Goal: Navigation & Orientation: Find specific page/section

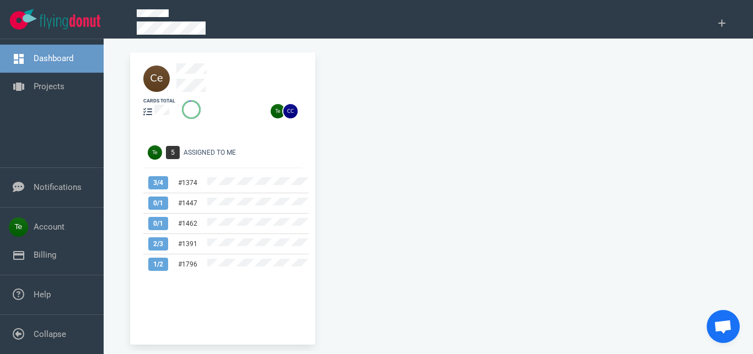
click at [190, 78] on div at bounding box center [242, 78] width 132 height 31
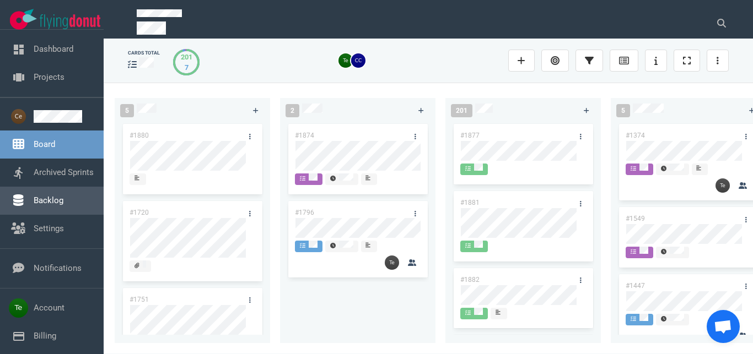
click at [59, 206] on link "Backlog" at bounding box center [49, 201] width 30 height 10
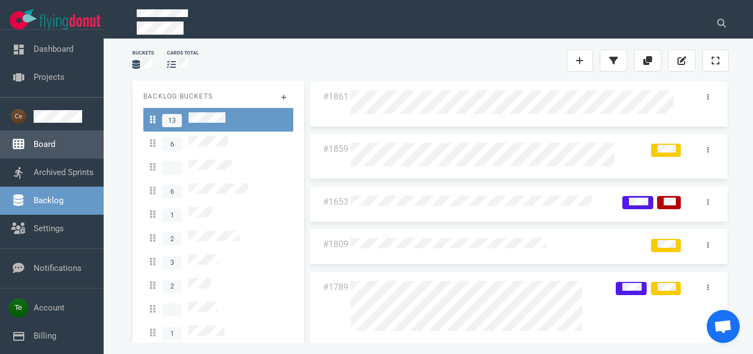
click at [50, 143] on link "Board" at bounding box center [44, 144] width 21 height 10
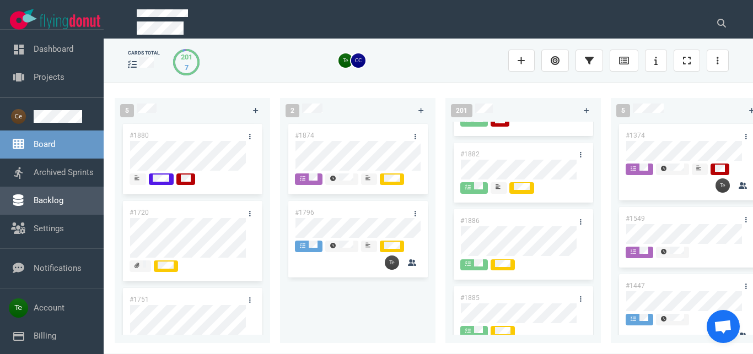
click at [46, 196] on link "Backlog" at bounding box center [49, 201] width 30 height 10
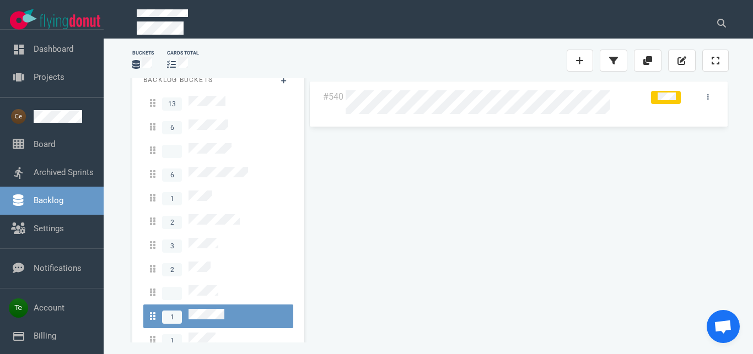
scroll to position [19, 0]
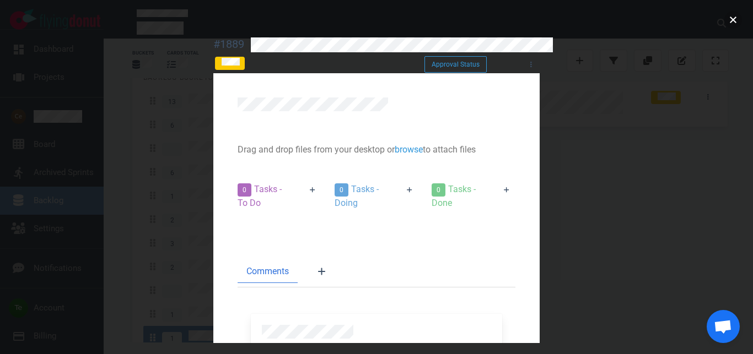
click at [730, 19] on button "close" at bounding box center [733, 20] width 18 height 18
click at [729, 20] on button "close" at bounding box center [733, 20] width 18 height 18
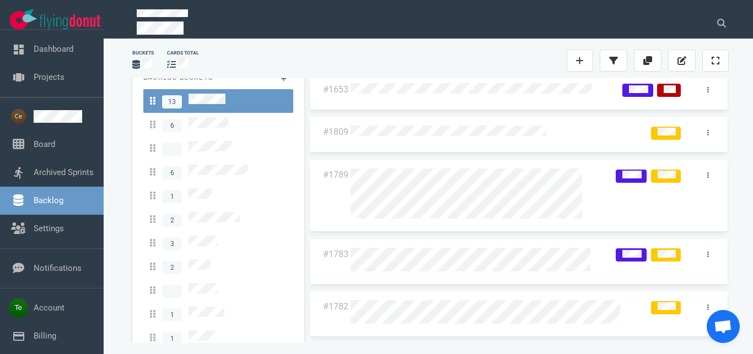
scroll to position [126, 0]
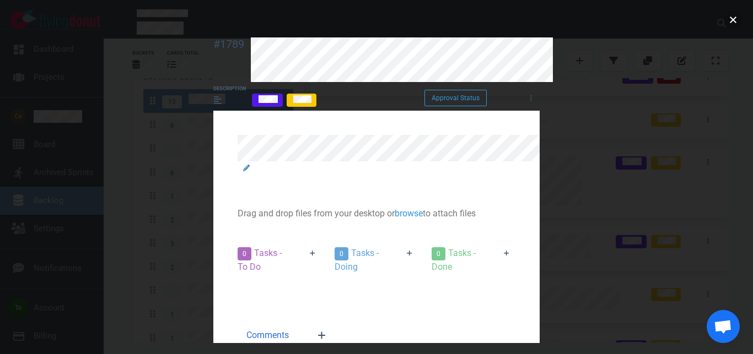
click at [729, 20] on button "close" at bounding box center [733, 20] width 18 height 18
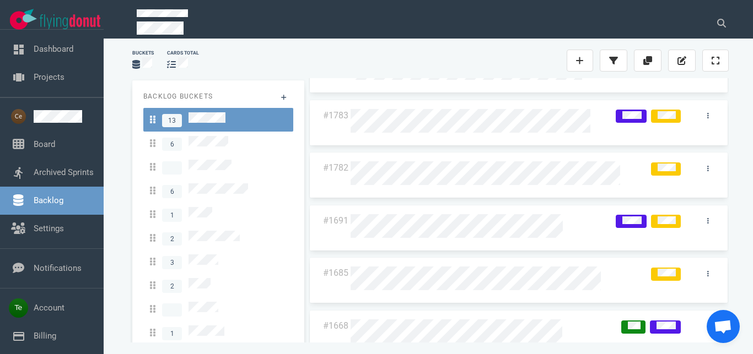
scroll to position [63, 0]
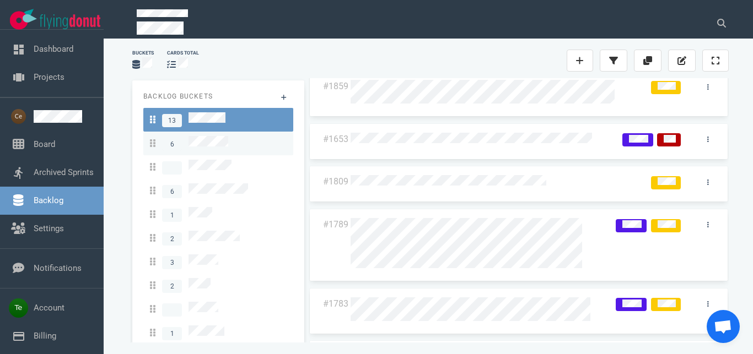
click at [233, 147] on div "6" at bounding box center [218, 143] width 137 height 15
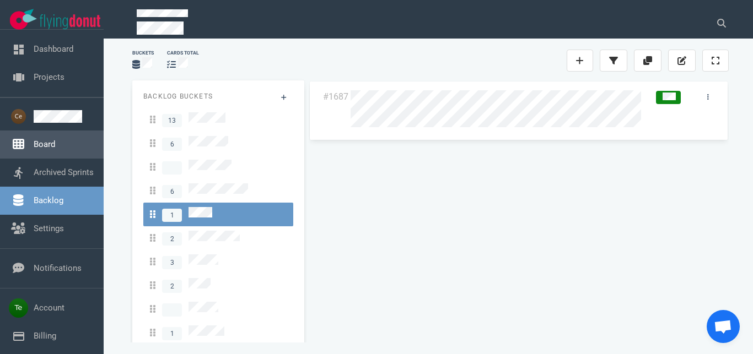
click at [36, 144] on link "Board" at bounding box center [44, 144] width 21 height 10
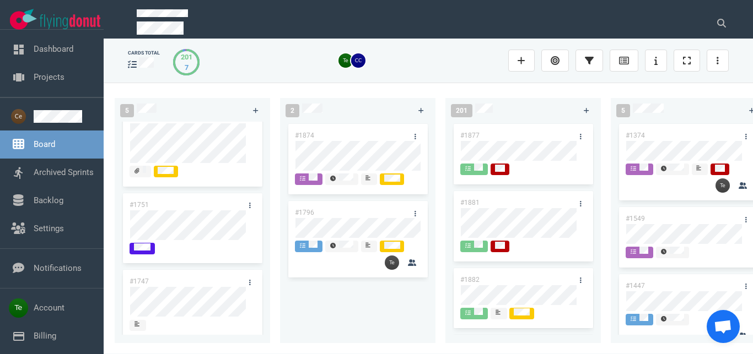
scroll to position [84, 0]
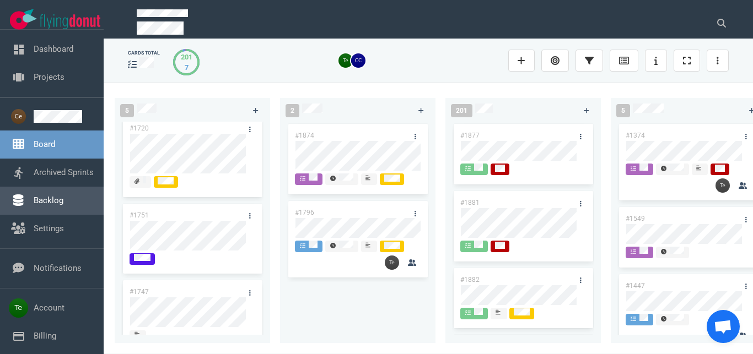
click at [59, 206] on link "Backlog" at bounding box center [49, 201] width 30 height 10
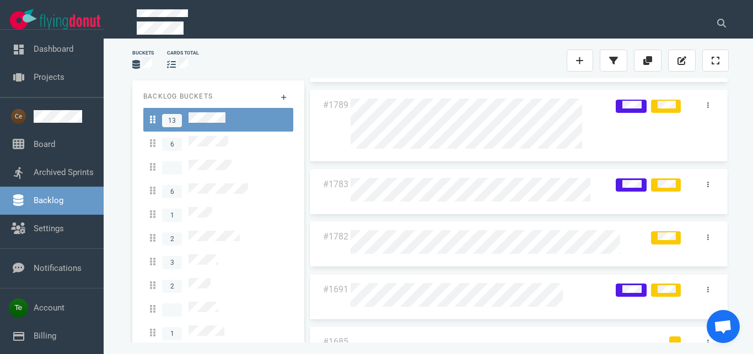
scroll to position [188, 0]
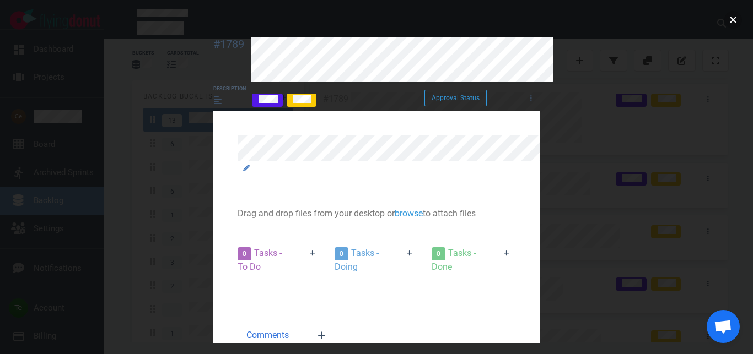
click at [727, 25] on button "close" at bounding box center [733, 20] width 18 height 18
